Goal: Task Accomplishment & Management: Complete application form

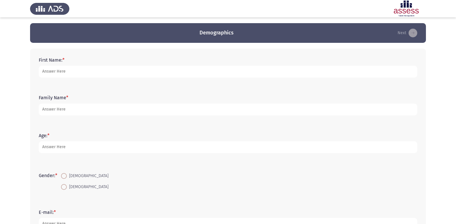
type input "a"
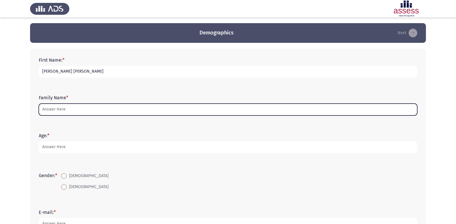
click at [73, 108] on input "Family Name *" at bounding box center [228, 110] width 379 height 12
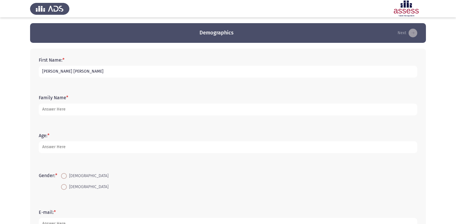
drag, startPoint x: 101, startPoint y: 71, endPoint x: 69, endPoint y: 72, distance: 31.9
click at [69, 72] on input "[PERSON_NAME] [PERSON_NAME]" at bounding box center [228, 72] width 379 height 12
type input "[PERSON_NAME]"
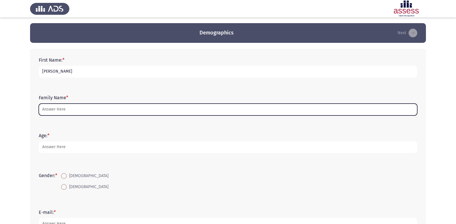
click at [65, 106] on input "Family Name *" at bounding box center [228, 110] width 379 height 12
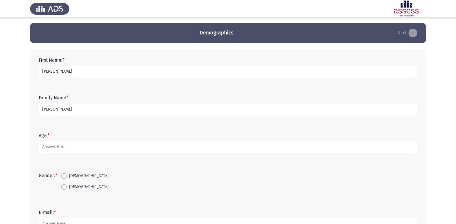
type input "[PERSON_NAME]"
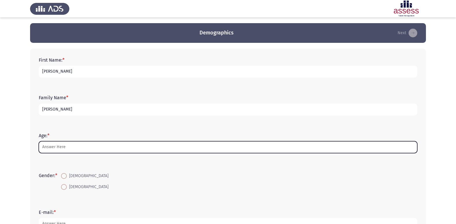
drag, startPoint x: 83, startPoint y: 152, endPoint x: 84, endPoint y: 148, distance: 3.8
click at [84, 152] on input "Age: *" at bounding box center [228, 147] width 379 height 12
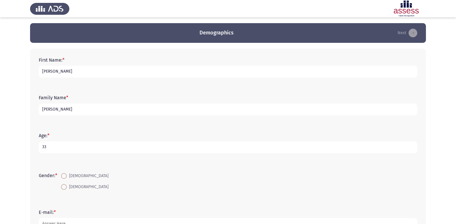
type input "33"
click at [67, 174] on span at bounding box center [64, 176] width 6 height 6
click at [67, 174] on input "[DEMOGRAPHIC_DATA]" at bounding box center [64, 176] width 6 height 6
radio input "true"
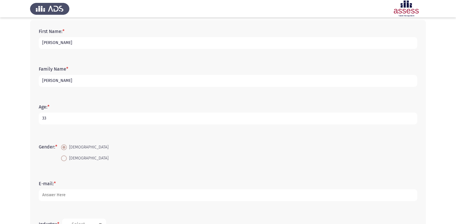
scroll to position [58, 0]
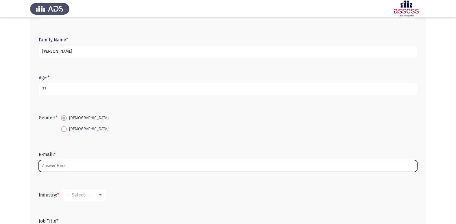
click at [80, 167] on input "E-mail: *" at bounding box center [228, 166] width 379 height 12
click at [89, 169] on input "E-mail: *" at bounding box center [228, 166] width 379 height 12
type input "a"
click at [89, 169] on input "a" at bounding box center [228, 166] width 379 height 12
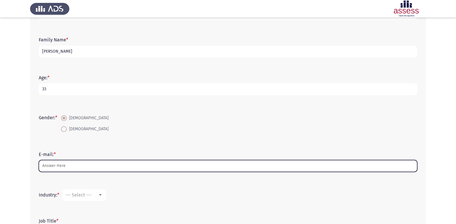
click at [89, 169] on input "E-mail: *" at bounding box center [228, 166] width 379 height 12
click at [41, 166] on input "[PERSON_NAME]" at bounding box center [228, 166] width 379 height 12
click at [105, 169] on input "[PERSON_NAME]" at bounding box center [228, 166] width 379 height 12
type input "[PERSON_NAME]"
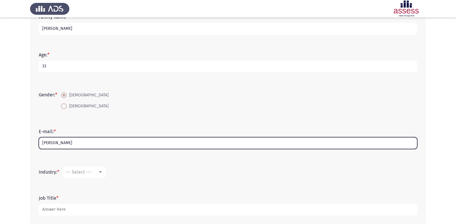
scroll to position [110, 0]
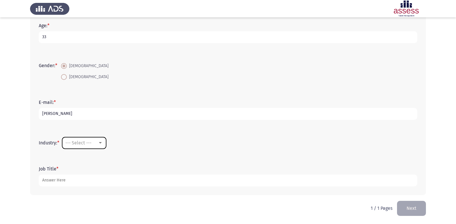
click at [102, 145] on div "--- Select ---" at bounding box center [84, 142] width 38 height 5
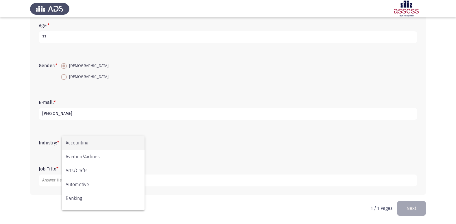
click at [201, 162] on div at bounding box center [228, 112] width 456 height 224
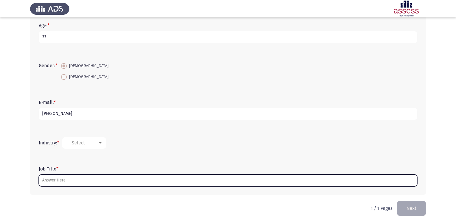
click at [75, 178] on input "Job Title *" at bounding box center [228, 180] width 379 height 12
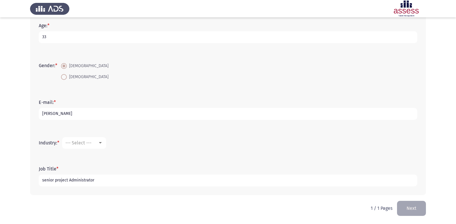
type input "senior project Administrator"
click at [86, 213] on html "Demographics Next First Name: * [PERSON_NAME] Family Name * [PERSON_NAME]: * [D…" at bounding box center [228, 57] width 456 height 334
click at [416, 209] on button "Next" at bounding box center [411, 208] width 29 height 15
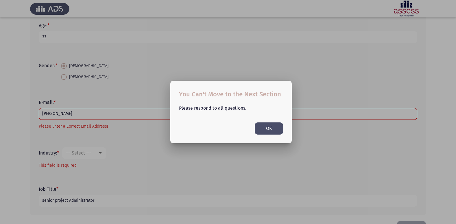
scroll to position [0, 0]
click at [270, 128] on button "OK" at bounding box center [269, 128] width 28 height 12
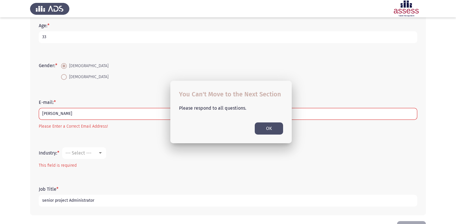
scroll to position [122, 0]
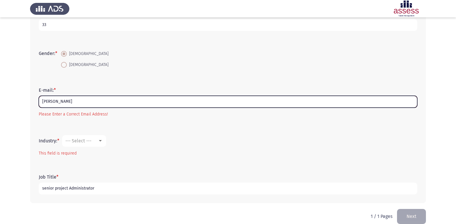
click at [105, 100] on input "[PERSON_NAME]" at bounding box center [228, 102] width 379 height 12
drag, startPoint x: 103, startPoint y: 104, endPoint x: 42, endPoint y: 102, distance: 61.3
click at [42, 102] on input "[PERSON_NAME].MFouad" at bounding box center [228, 102] width 379 height 12
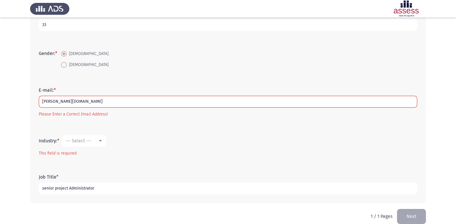
drag, startPoint x: 139, startPoint y: 117, endPoint x: 136, endPoint y: 119, distance: 3.8
click at [139, 117] on mat-error "Please Enter a Correct Email Address!" at bounding box center [228, 114] width 379 height 7
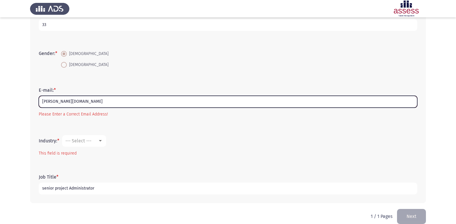
click at [80, 103] on input "[PERSON_NAME][DOMAIN_NAME]" at bounding box center [228, 102] width 379 height 12
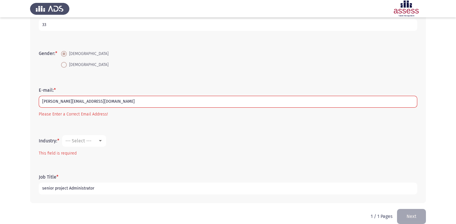
click at [119, 130] on div "Industry: * --- Select --- This field is required" at bounding box center [228, 145] width 384 height 39
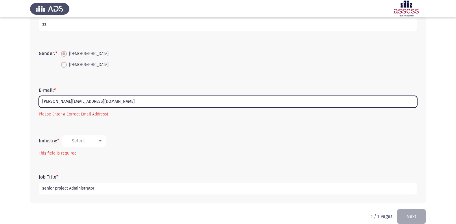
click at [110, 102] on input "[PERSON_NAME][EMAIL_ADDRESS][DOMAIN_NAME]" at bounding box center [228, 102] width 379 height 12
click at [94, 100] on input "[PERSON_NAME][EMAIL_ADDRESS][DOMAIN_NAME]" at bounding box center [228, 102] width 379 height 12
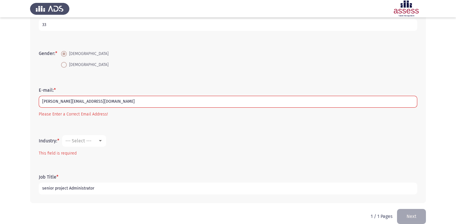
click at [151, 125] on div "E-mail: * [PERSON_NAME][EMAIL_ADDRESS][DOMAIN_NAME] Please Enter a Correct Emai…" at bounding box center [228, 103] width 384 height 48
click at [410, 220] on button "Next" at bounding box center [411, 216] width 29 height 15
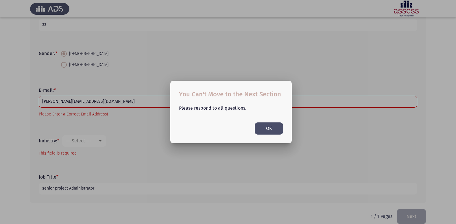
click at [257, 130] on button "OK" at bounding box center [269, 128] width 28 height 12
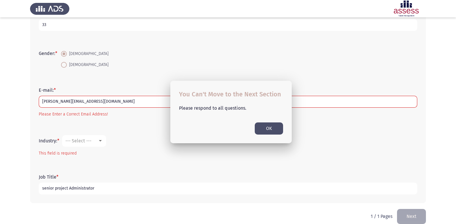
scroll to position [122, 0]
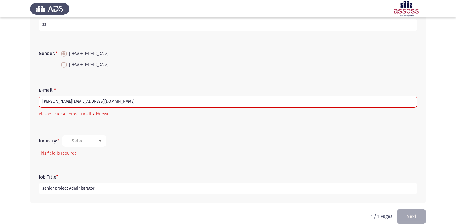
click at [81, 124] on div "E-mail: * [PERSON_NAME][EMAIL_ADDRESS][DOMAIN_NAME] Please Enter a Correct Emai…" at bounding box center [228, 103] width 384 height 48
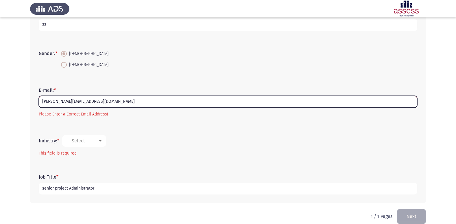
click at [65, 103] on input "[PERSON_NAME][EMAIL_ADDRESS][DOMAIN_NAME]" at bounding box center [228, 102] width 379 height 12
click at [64, 101] on input "[PERSON_NAME][EMAIL_ADDRESS][DOMAIN_NAME]" at bounding box center [228, 102] width 379 height 12
click at [70, 102] on input "[PERSON_NAME].M [EMAIL_ADDRESS][DOMAIN_NAME]" at bounding box center [228, 102] width 379 height 12
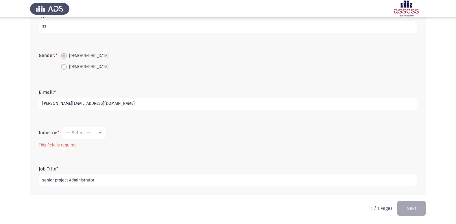
type input "[PERSON_NAME][EMAIL_ADDRESS][DOMAIN_NAME]"
click at [408, 207] on button "Next" at bounding box center [411, 208] width 29 height 15
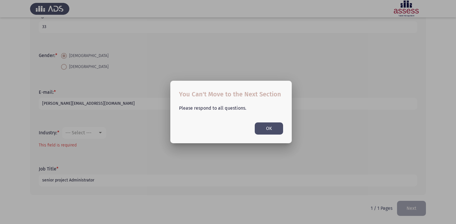
scroll to position [0, 0]
click at [255, 126] on button "OK" at bounding box center [269, 128] width 28 height 12
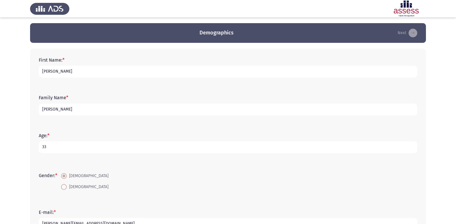
scroll to position [120, 0]
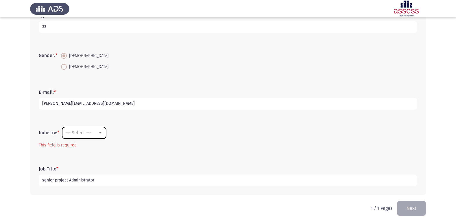
click at [102, 132] on div at bounding box center [100, 132] width 3 height 1
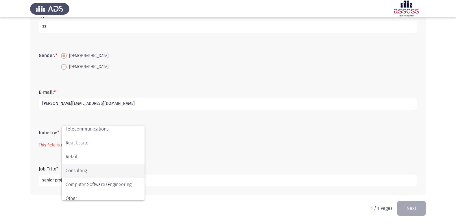
scroll to position [190, 0]
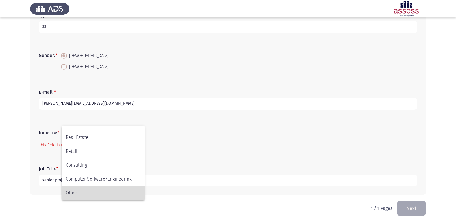
click at [115, 192] on span "Other" at bounding box center [103, 193] width 75 height 14
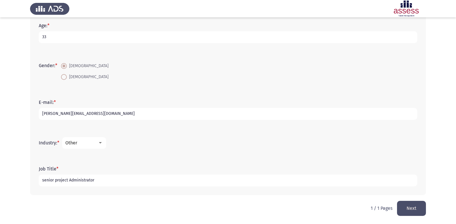
click at [101, 141] on div at bounding box center [100, 143] width 5 height 5
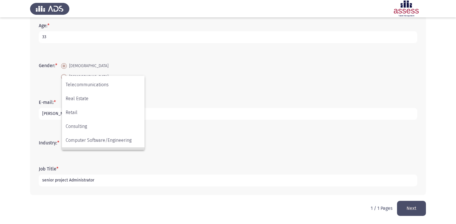
scroll to position [190, 0]
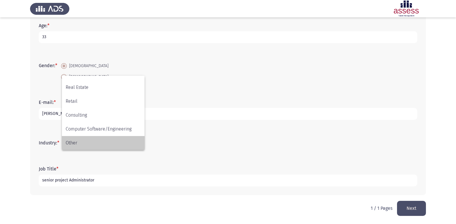
click at [125, 145] on span "Other" at bounding box center [103, 143] width 75 height 14
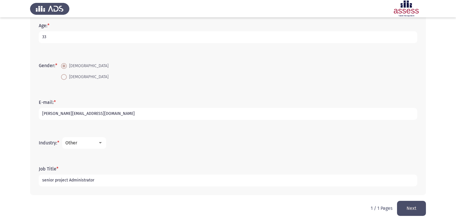
click at [408, 204] on button "Next" at bounding box center [411, 208] width 29 height 15
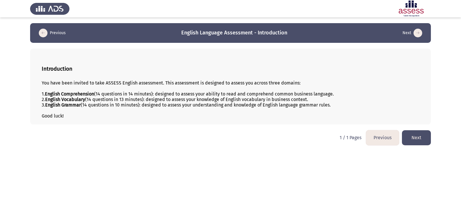
click at [416, 138] on button "Next" at bounding box center [416, 137] width 29 height 15
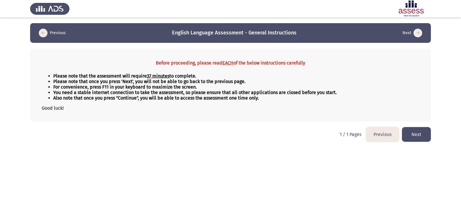
click at [415, 131] on button "Next" at bounding box center [416, 134] width 29 height 15
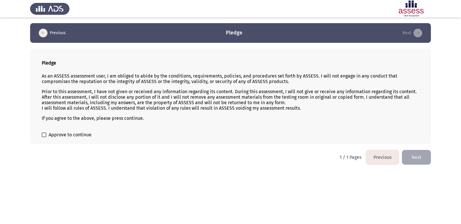
click at [54, 133] on span "Approve to continue" at bounding box center [70, 134] width 43 height 7
click at [44, 137] on input "Approve to continue" at bounding box center [44, 137] width 0 height 0
checkbox input "true"
click at [408, 157] on button "Next" at bounding box center [416, 157] width 29 height 15
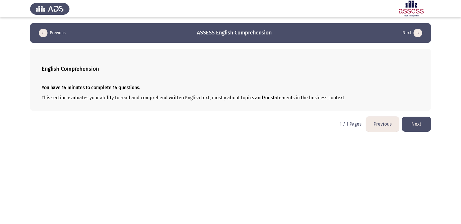
click at [419, 126] on button "Next" at bounding box center [416, 124] width 29 height 15
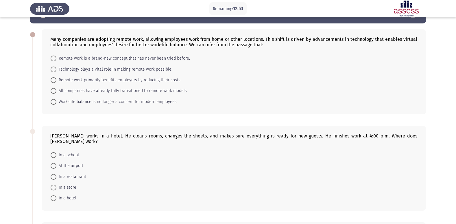
scroll to position [22, 0]
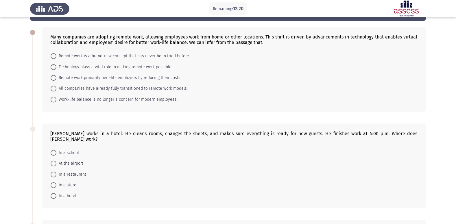
click at [53, 67] on span at bounding box center [54, 67] width 6 height 6
click at [53, 67] on input "Technology plays a vital role in making remote work possible." at bounding box center [54, 67] width 6 height 6
radio input "true"
click at [65, 192] on span "In a hotel" at bounding box center [66, 195] width 20 height 7
click at [56, 193] on input "In a hotel" at bounding box center [54, 196] width 6 height 6
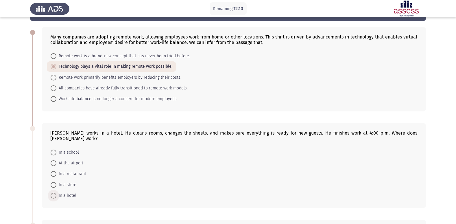
radio input "true"
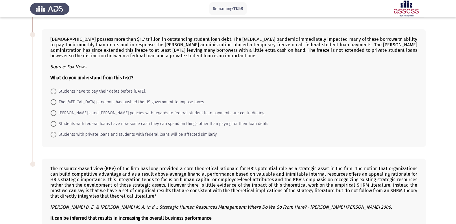
scroll to position [215, 0]
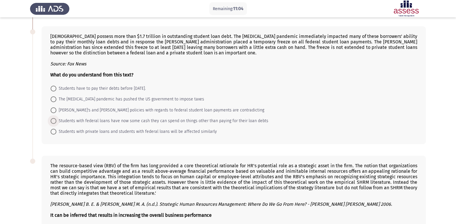
click at [52, 118] on span at bounding box center [54, 121] width 6 height 6
click at [52, 118] on input "Students with federal loans have now some cash they can spend on things other t…" at bounding box center [54, 121] width 6 height 6
radio input "true"
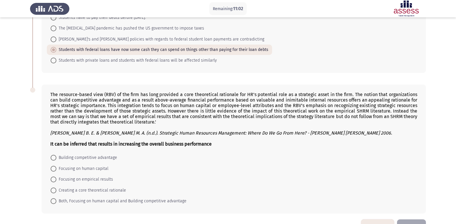
scroll to position [299, 0]
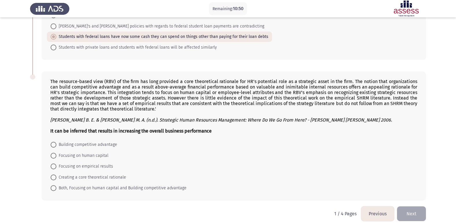
click at [55, 142] on span at bounding box center [54, 145] width 6 height 6
click at [55, 142] on input "Building competitive advantage" at bounding box center [54, 145] width 6 height 6
radio input "true"
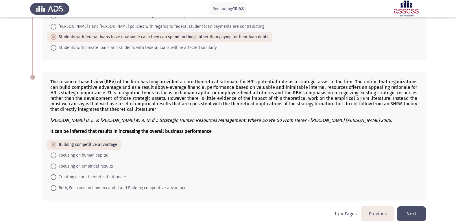
click at [416, 208] on button "Next" at bounding box center [411, 213] width 29 height 15
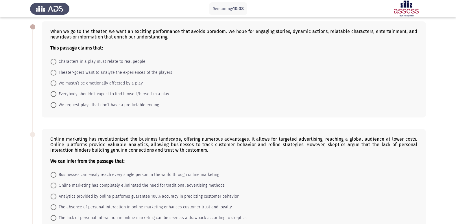
scroll to position [28, 0]
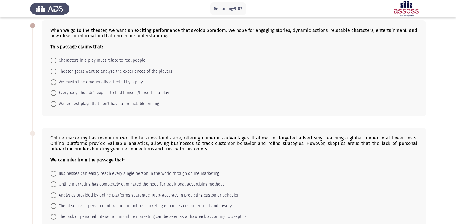
click at [56, 95] on span at bounding box center [54, 93] width 6 height 6
click at [56, 95] on input "Everybody shouldn’t expect to find himself/herself in a play" at bounding box center [54, 93] width 6 height 6
radio input "true"
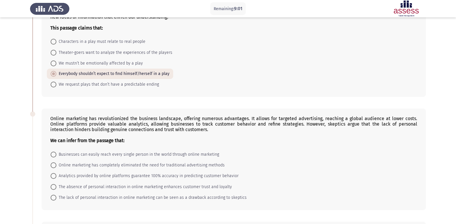
scroll to position [57, 0]
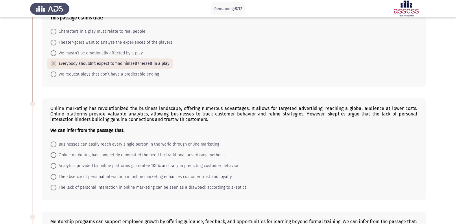
click at [71, 187] on span "The lack of personal interaction in online marketing can be seen as a drawback …" at bounding box center [151, 187] width 190 height 7
click at [56, 187] on input "The lack of personal interaction in online marketing can be seen as a drawback …" at bounding box center [54, 188] width 6 height 6
radio input "true"
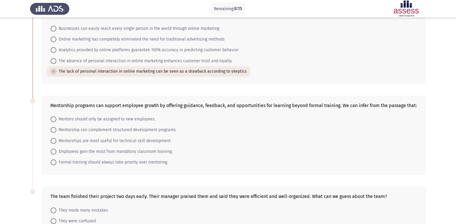
scroll to position [202, 0]
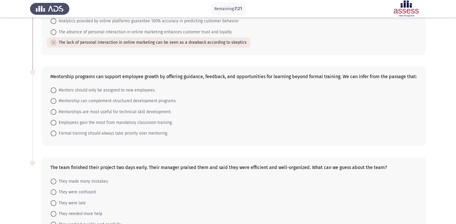
click at [73, 102] on span "Mentorship can complement structured development programs." at bounding box center [116, 100] width 120 height 7
click at [56, 102] on input "Mentorship can complement structured development programs." at bounding box center [54, 101] width 6 height 6
radio input "true"
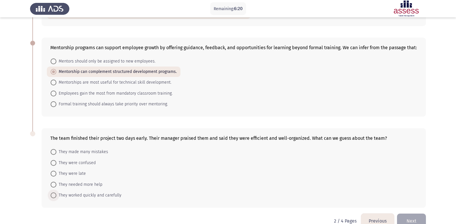
click at [90, 196] on span "They worked quickly and carefully" at bounding box center [88, 195] width 65 height 7
click at [56, 196] on input "They worked quickly and carefully" at bounding box center [54, 195] width 6 height 6
radio input "true"
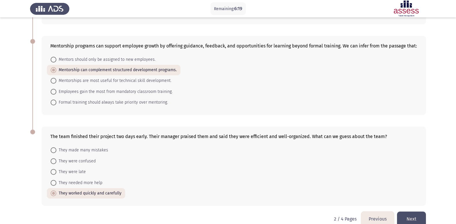
scroll to position [243, 0]
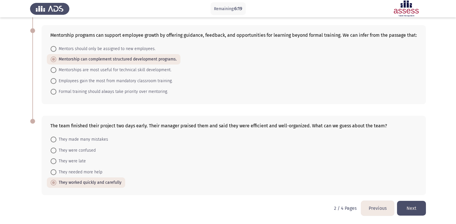
click at [411, 211] on button "Next" at bounding box center [411, 208] width 29 height 15
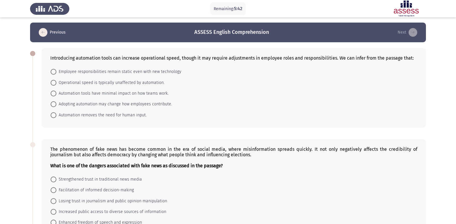
scroll to position [0, 0]
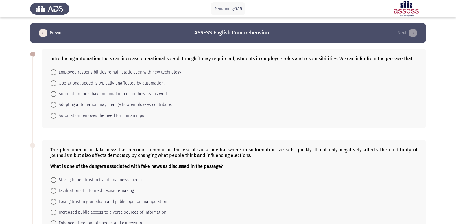
click at [81, 105] on span "Adopting automation may change how employees contribute." at bounding box center [114, 104] width 116 height 7
click at [56, 105] on input "Adopting automation may change how employees contribute." at bounding box center [54, 105] width 6 height 6
radio input "true"
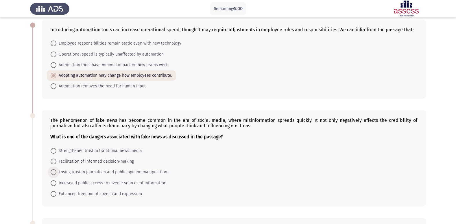
click at [91, 172] on span "Losing trust in journalism and public opinion manipulation" at bounding box center [111, 172] width 111 height 7
click at [56, 172] on input "Losing trust in journalism and public opinion manipulation" at bounding box center [54, 172] width 6 height 6
radio input "true"
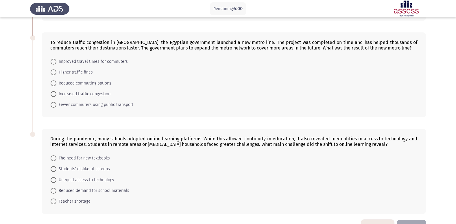
scroll to position [204, 0]
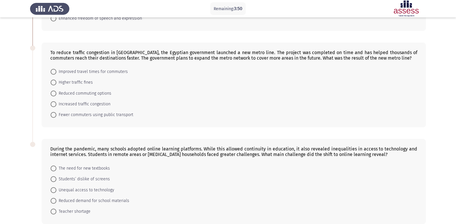
click at [55, 72] on span at bounding box center [54, 72] width 6 height 6
click at [55, 72] on input "Improved travel times for commuters" at bounding box center [54, 72] width 6 height 6
radio input "true"
click at [100, 188] on span "Unequal access to technology" at bounding box center [85, 189] width 58 height 7
click at [56, 188] on input "Unequal access to technology" at bounding box center [54, 190] width 6 height 6
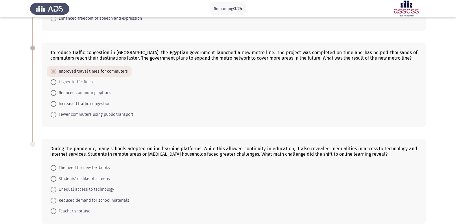
radio input "true"
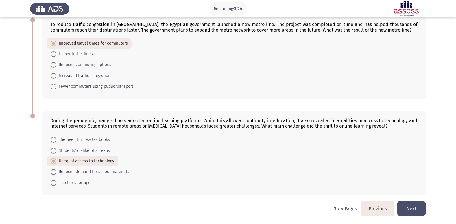
scroll to position [232, 0]
click at [414, 209] on button "Next" at bounding box center [411, 208] width 29 height 15
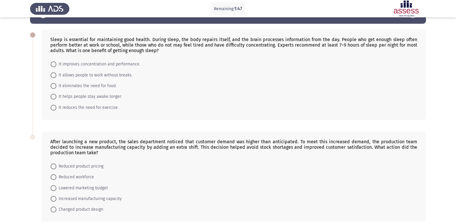
scroll to position [0, 0]
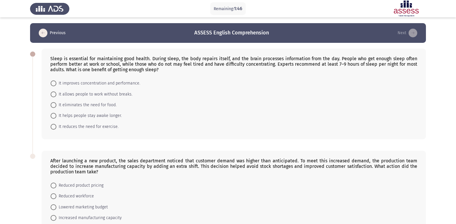
click at [77, 82] on span "It improves concentration and performance." at bounding box center [98, 83] width 84 height 7
click at [56, 82] on input "It improves concentration and performance." at bounding box center [54, 83] width 6 height 6
radio input "true"
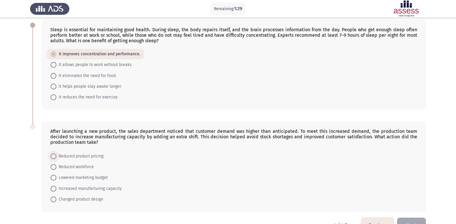
click at [95, 159] on span "Reduced product pricing" at bounding box center [79, 156] width 47 height 7
click at [56, 159] on input "Reduced product pricing" at bounding box center [54, 156] width 6 height 6
radio input "true"
click at [418, 220] on button "Next" at bounding box center [411, 224] width 29 height 15
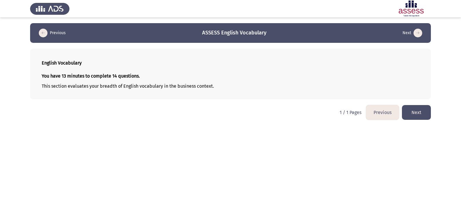
click at [414, 110] on button "Next" at bounding box center [416, 112] width 29 height 15
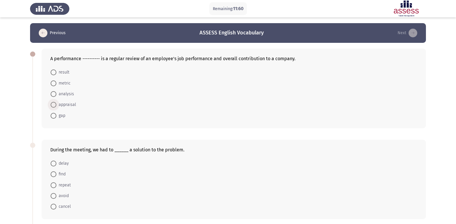
click at [60, 104] on span "appraisal" at bounding box center [66, 104] width 20 height 7
click at [56, 104] on input "appraisal" at bounding box center [54, 105] width 6 height 6
radio input "true"
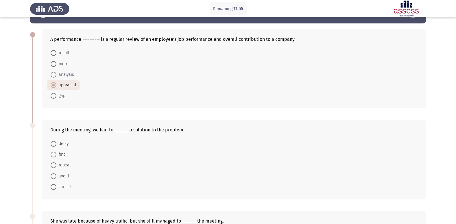
scroll to position [29, 0]
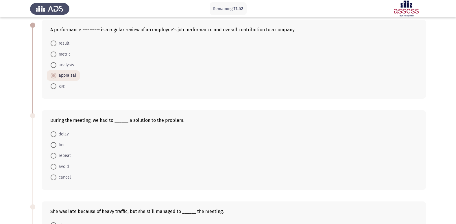
click at [62, 145] on span "find" at bounding box center [60, 144] width 9 height 7
click at [56, 145] on input "find" at bounding box center [54, 145] width 6 height 6
radio input "true"
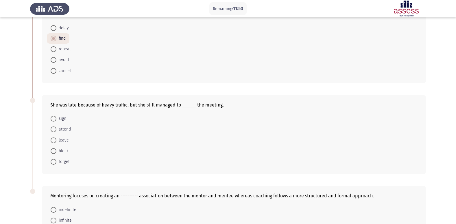
scroll to position [145, 0]
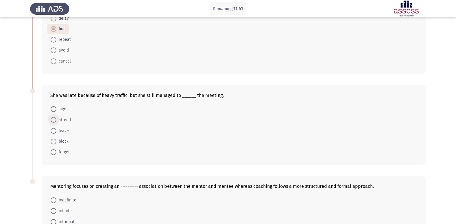
click at [68, 121] on span "attend" at bounding box center [63, 119] width 14 height 7
click at [56, 121] on input "attend" at bounding box center [54, 120] width 6 height 6
radio input "true"
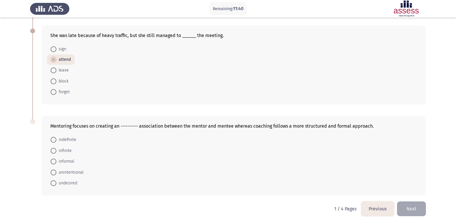
scroll to position [205, 0]
click at [68, 139] on span "indefinite" at bounding box center [66, 139] width 20 height 7
click at [56, 139] on input "indefinite" at bounding box center [54, 139] width 6 height 6
radio input "true"
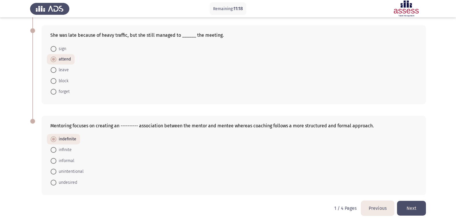
click at [403, 207] on button "Next" at bounding box center [411, 208] width 29 height 15
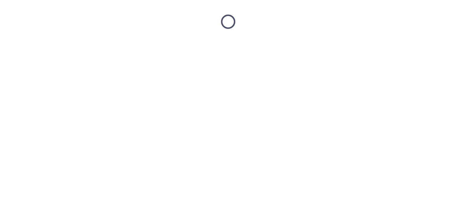
scroll to position [0, 0]
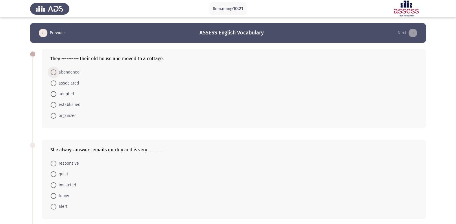
click at [74, 73] on span "abandoned" at bounding box center [67, 72] width 23 height 7
click at [56, 73] on input "abandoned" at bounding box center [54, 72] width 6 height 6
radio input "true"
click at [71, 163] on span "responsive" at bounding box center [67, 163] width 23 height 7
click at [56, 163] on input "responsive" at bounding box center [54, 163] width 6 height 6
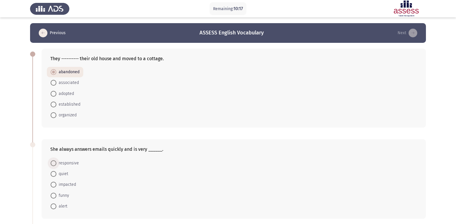
radio input "true"
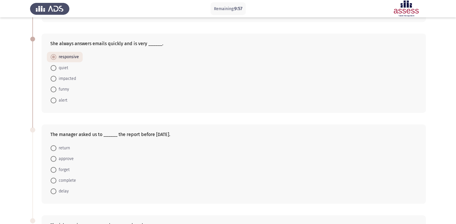
scroll to position [116, 0]
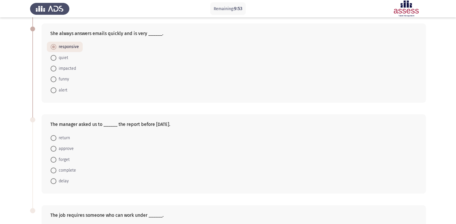
click at [68, 171] on span "complete" at bounding box center [66, 170] width 20 height 7
click at [56, 171] on input "complete" at bounding box center [54, 171] width 6 height 6
radio input "true"
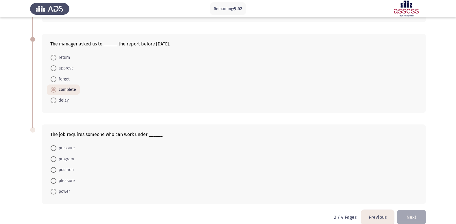
scroll to position [203, 0]
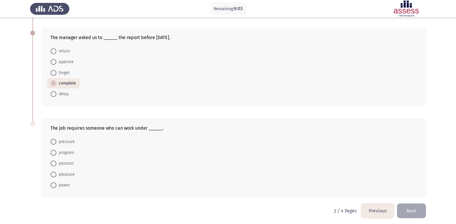
click at [64, 144] on span "pressure" at bounding box center [65, 141] width 19 height 7
click at [56, 144] on input "pressure" at bounding box center [54, 142] width 6 height 6
radio input "true"
click at [398, 208] on button "Next" at bounding box center [411, 210] width 29 height 15
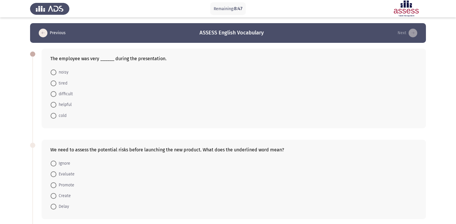
click at [69, 104] on span "helpful" at bounding box center [63, 104] width 15 height 7
click at [56, 104] on input "helpful" at bounding box center [54, 105] width 6 height 6
radio input "true"
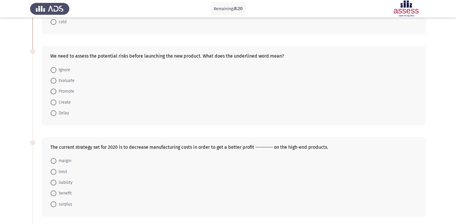
scroll to position [94, 0]
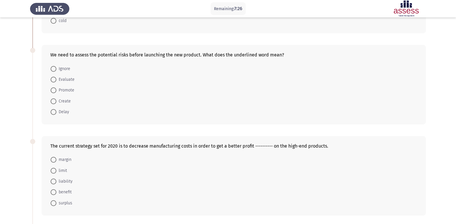
click at [63, 117] on mat-radio-button "Delay" at bounding box center [60, 111] width 26 height 11
click at [56, 111] on span at bounding box center [54, 112] width 6 height 6
click at [56, 111] on input "Delay" at bounding box center [54, 112] width 6 height 6
radio input "true"
click at [69, 160] on span "margin" at bounding box center [63, 159] width 15 height 7
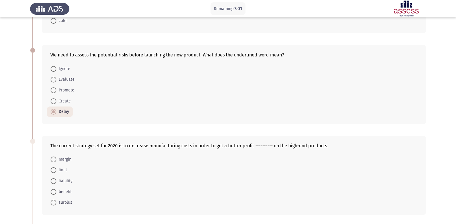
click at [56, 160] on input "margin" at bounding box center [54, 160] width 6 height 6
radio input "true"
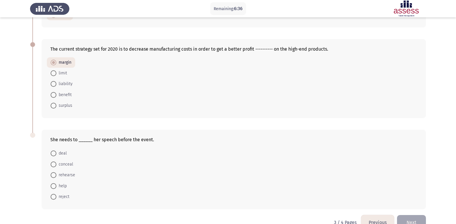
scroll to position [205, 0]
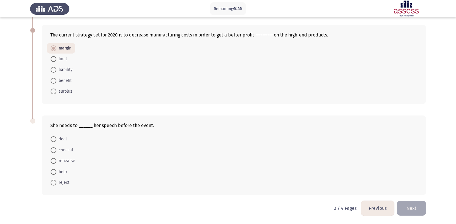
click at [118, 124] on div "She needs to ______ her speech before the event." at bounding box center [233, 125] width 367 height 5
drag, startPoint x: 116, startPoint y: 124, endPoint x: 104, endPoint y: 126, distance: 12.8
click at [104, 126] on div "She needs to ______ her speech before the event." at bounding box center [233, 125] width 367 height 5
drag, startPoint x: 77, startPoint y: 160, endPoint x: 63, endPoint y: 159, distance: 13.9
click at [63, 159] on mat-radio-button "rehearse" at bounding box center [63, 160] width 32 height 11
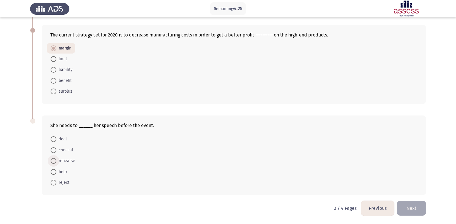
click at [70, 161] on span "rehearse" at bounding box center [65, 160] width 19 height 7
click at [56, 161] on input "rehearse" at bounding box center [54, 161] width 6 height 6
radio input "true"
click at [413, 204] on button "Next" at bounding box center [411, 208] width 29 height 15
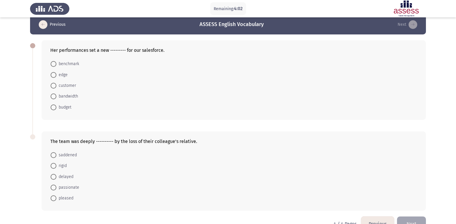
scroll to position [0, 0]
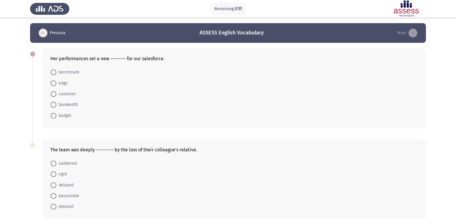
click at [65, 72] on span "benchmark" at bounding box center [67, 72] width 23 height 7
click at [56, 72] on input "benchmark" at bounding box center [54, 72] width 6 height 6
radio input "true"
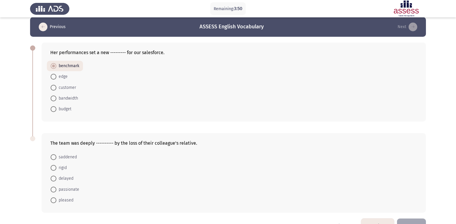
scroll to position [24, 0]
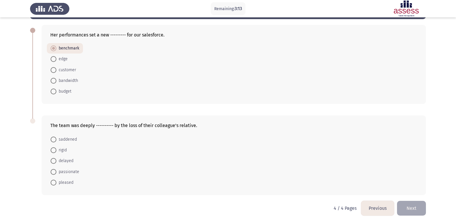
click at [62, 142] on span "saddened" at bounding box center [66, 139] width 21 height 7
click at [56, 142] on input "saddened" at bounding box center [54, 140] width 6 height 6
radio input "true"
click at [411, 207] on button "Next" at bounding box center [411, 208] width 29 height 15
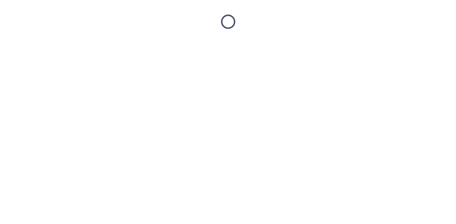
scroll to position [0, 0]
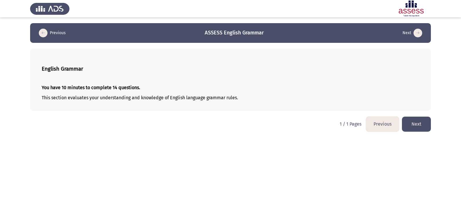
click at [408, 128] on button "Next" at bounding box center [416, 124] width 29 height 15
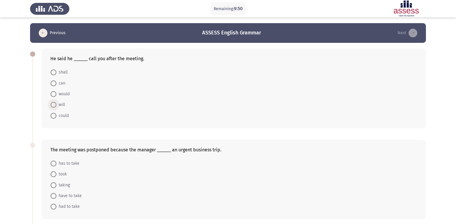
click at [62, 102] on span "will" at bounding box center [60, 104] width 9 height 7
click at [56, 102] on input "will" at bounding box center [54, 105] width 6 height 6
radio input "true"
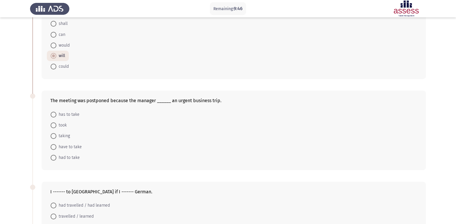
scroll to position [58, 0]
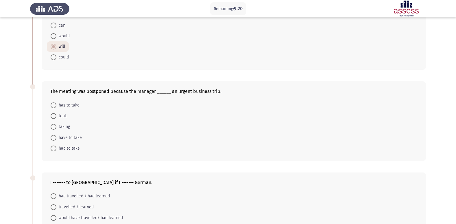
click at [75, 108] on span "has to take" at bounding box center [67, 105] width 23 height 7
click at [56, 108] on input "has to take" at bounding box center [54, 105] width 6 height 6
radio input "true"
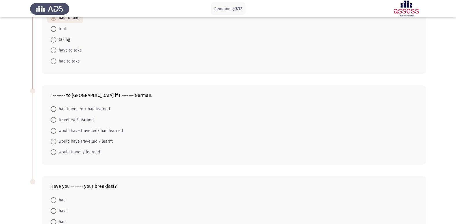
scroll to position [116, 0]
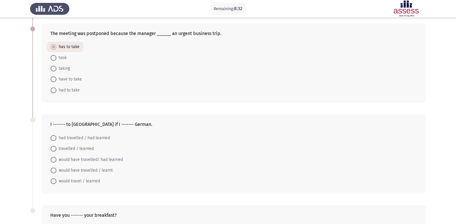
click at [54, 181] on span at bounding box center [54, 181] width 6 height 6
click at [54, 181] on input "would travel / learned" at bounding box center [54, 181] width 6 height 6
radio input "true"
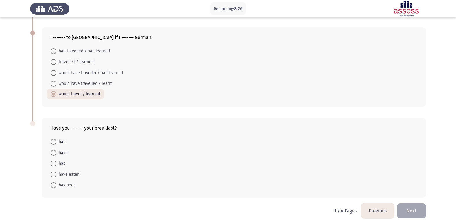
scroll to position [205, 0]
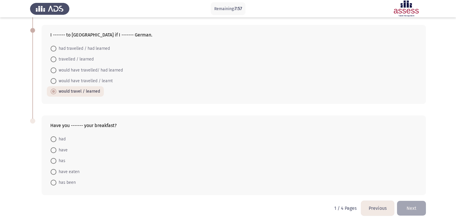
click at [71, 171] on span "have eaten" at bounding box center [67, 171] width 23 height 7
click at [56, 171] on input "have eaten" at bounding box center [54, 172] width 6 height 6
radio input "true"
click at [430, 202] on html "Remaining: 7:56 Previous ASSESS English Grammar Next He said he ______ call you…" at bounding box center [228, 9] width 456 height 429
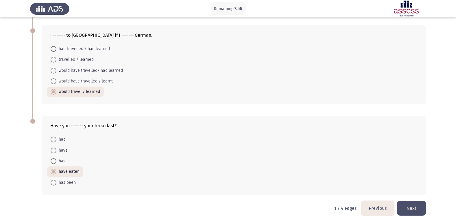
click at [422, 206] on button "Next" at bounding box center [411, 208] width 29 height 15
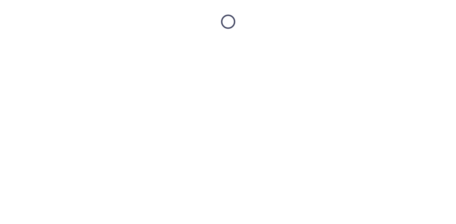
scroll to position [0, 0]
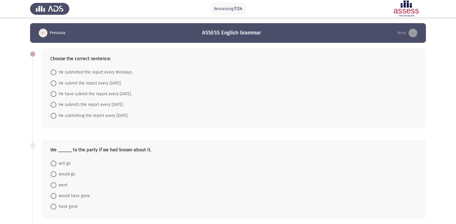
click at [62, 114] on span "He submitting the report every [DATE]." at bounding box center [92, 115] width 72 height 7
click at [56, 114] on input "He submitting the report every [DATE]." at bounding box center [54, 116] width 6 height 6
radio input "true"
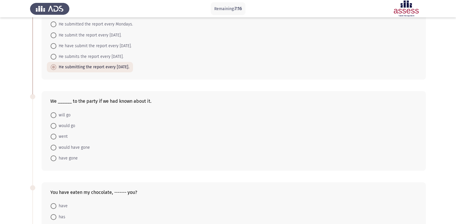
scroll to position [58, 0]
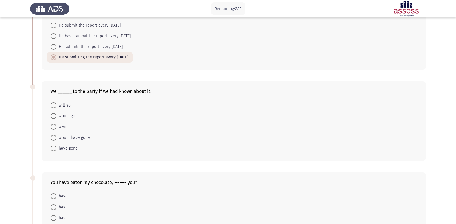
click at [63, 107] on span "will go" at bounding box center [63, 105] width 14 height 7
click at [56, 107] on input "will go" at bounding box center [54, 105] width 6 height 6
radio input "true"
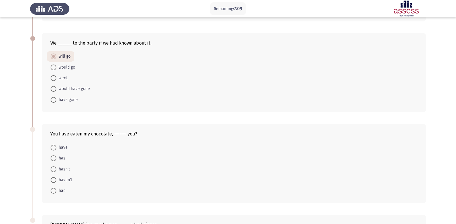
scroll to position [116, 0]
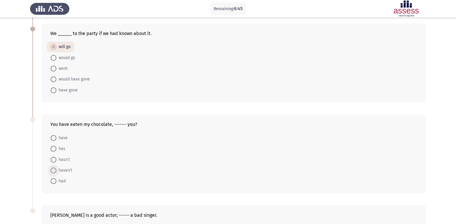
click at [69, 169] on span "haven’t" at bounding box center [64, 170] width 16 height 7
click at [56, 169] on input "haven’t" at bounding box center [54, 171] width 6 height 6
radio input "true"
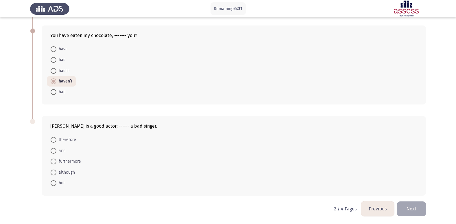
scroll to position [205, 0]
click at [61, 182] on span "but" at bounding box center [60, 182] width 8 height 7
click at [56, 182] on input "but" at bounding box center [54, 183] width 6 height 6
radio input "true"
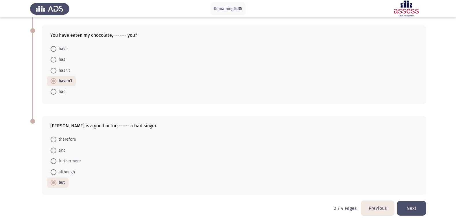
click at [403, 206] on button "Next" at bounding box center [411, 208] width 29 height 15
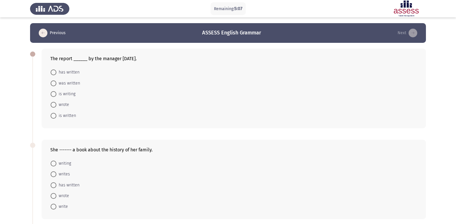
click at [78, 84] on span "was written" at bounding box center [68, 83] width 24 height 7
click at [56, 84] on input "was written" at bounding box center [54, 83] width 6 height 6
radio input "true"
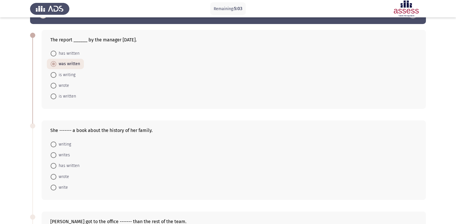
scroll to position [29, 0]
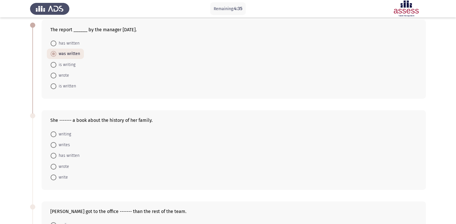
click at [62, 165] on span "wrote" at bounding box center [62, 166] width 13 height 7
click at [56, 165] on input "wrote" at bounding box center [54, 167] width 6 height 6
radio input "true"
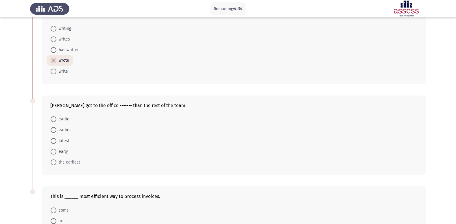
scroll to position [145, 0]
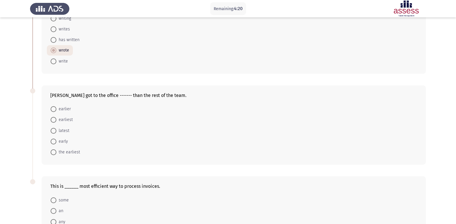
click at [56, 105] on mat-radio-button "earlier" at bounding box center [61, 109] width 28 height 11
click at [60, 108] on span "earlier" at bounding box center [63, 109] width 14 height 7
click at [56, 108] on input "earlier" at bounding box center [54, 109] width 6 height 6
radio input "true"
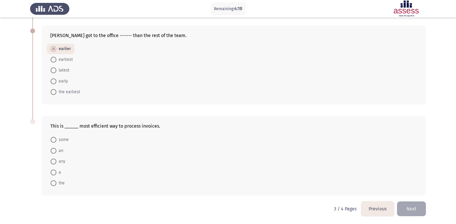
scroll to position [205, 0]
click at [54, 183] on span at bounding box center [54, 183] width 6 height 6
click at [54, 183] on input "the" at bounding box center [54, 183] width 6 height 6
radio input "true"
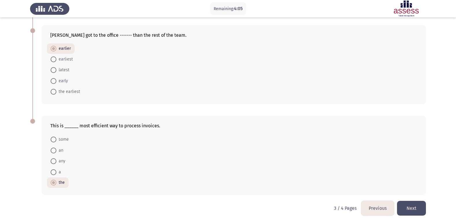
click at [414, 214] on button "Next" at bounding box center [411, 208] width 29 height 15
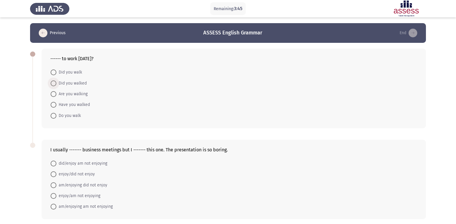
click at [84, 83] on span "Did you walked" at bounding box center [71, 83] width 30 height 7
click at [56, 83] on input "Did you walked" at bounding box center [54, 83] width 6 height 6
radio input "true"
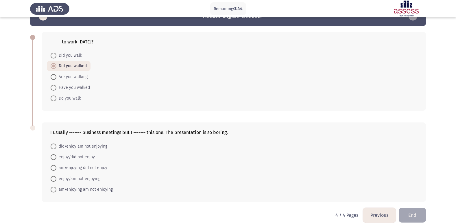
scroll to position [24, 0]
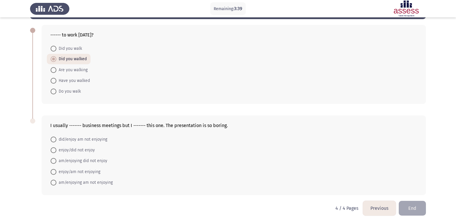
click at [71, 50] on span "Did you walk" at bounding box center [69, 48] width 26 height 7
click at [56, 50] on input "Did you walk" at bounding box center [54, 49] width 6 height 6
radio input "true"
click at [93, 152] on span "enjoy/did not enjoy" at bounding box center [75, 150] width 38 height 7
click at [56, 152] on input "enjoy/did not enjoy" at bounding box center [54, 150] width 6 height 6
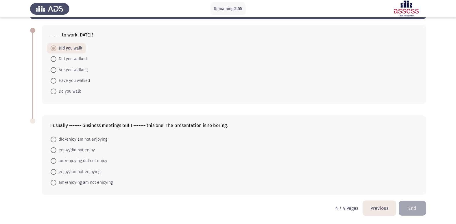
radio input "true"
click at [410, 214] on button "End" at bounding box center [412, 208] width 27 height 15
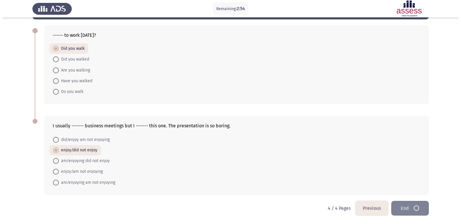
scroll to position [0, 0]
